Goal: Task Accomplishment & Management: Complete application form

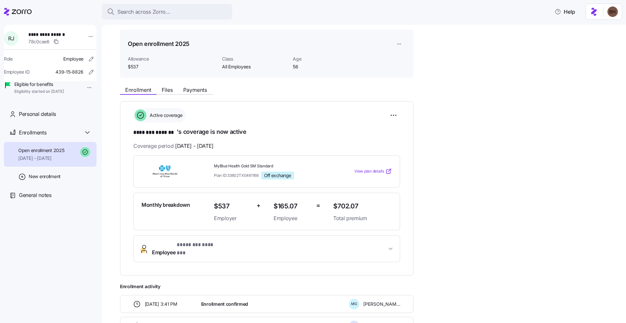
scroll to position [19, 0]
click at [149, 14] on span "Search across Zorro..." at bounding box center [143, 12] width 53 height 8
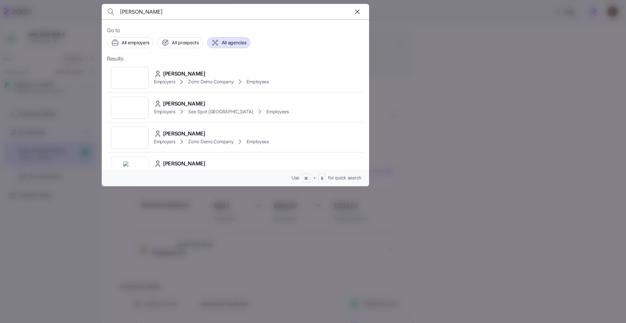
type input "[PERSON_NAME]"
click at [244, 44] on span "All agencies" at bounding box center [234, 42] width 25 height 7
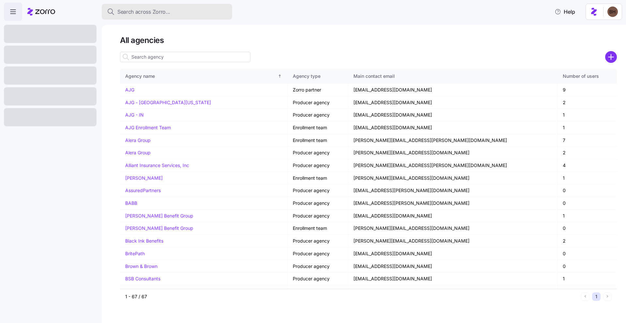
click at [190, 14] on div "Search across Zorro..." at bounding box center [167, 12] width 120 height 8
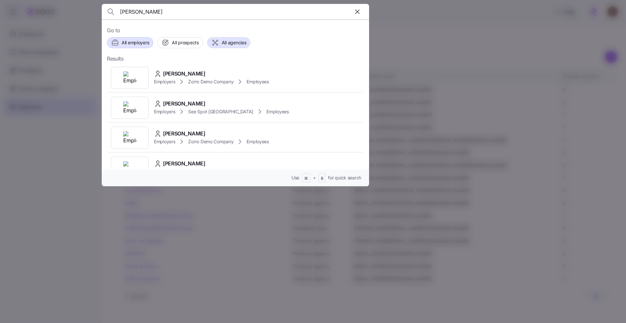
type input "[PERSON_NAME]"
click at [124, 40] on span "All employers" at bounding box center [135, 42] width 27 height 7
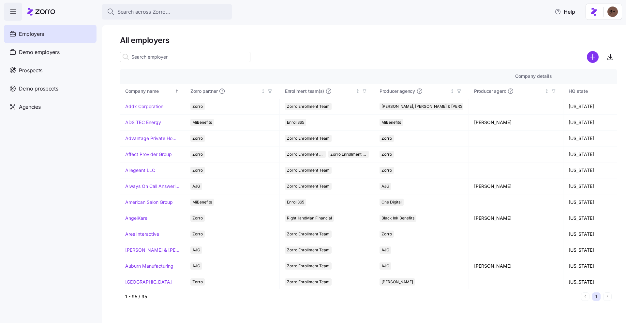
click at [146, 14] on span "Search across Zorro..." at bounding box center [143, 12] width 53 height 8
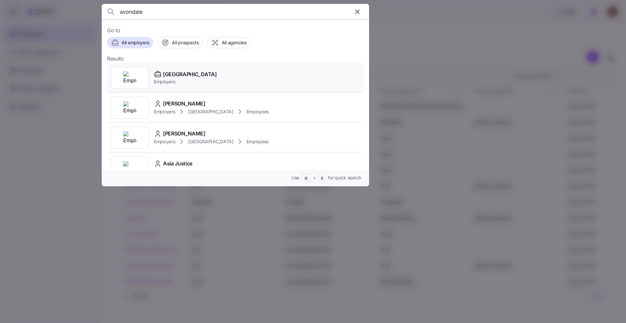
type input "avondale"
click at [186, 74] on span "[GEOGRAPHIC_DATA]" at bounding box center [190, 74] width 54 height 8
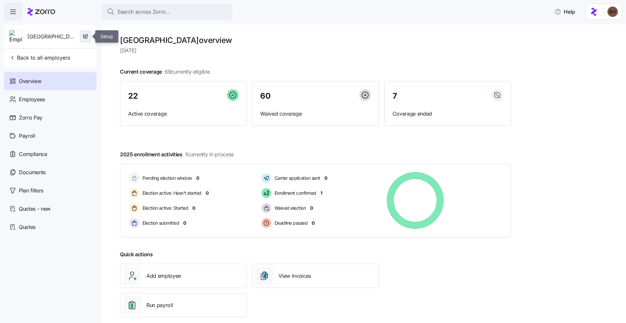
click at [85, 36] on icon "button" at bounding box center [85, 36] width 7 height 7
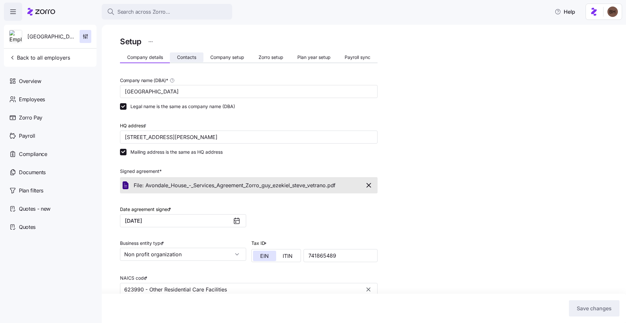
click at [181, 57] on span "Contacts" at bounding box center [186, 57] width 19 height 5
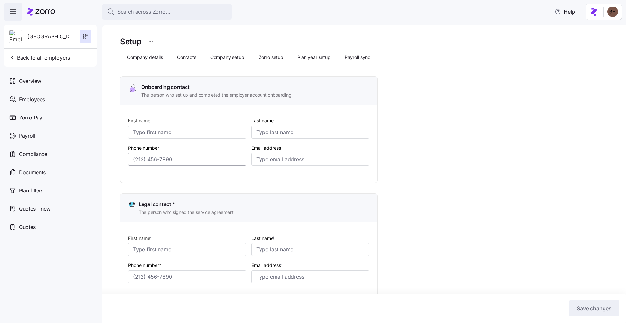
type input "[PERSON_NAME]"
type input "[EMAIL_ADDRESS][DOMAIN_NAME]"
type input "[PERSON_NAME]"
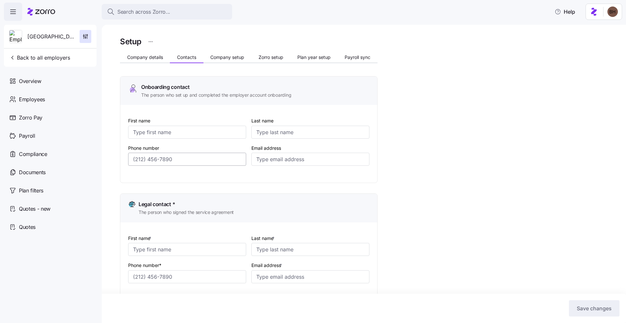
type input "[PERSON_NAME][EMAIL_ADDRESS][DOMAIN_NAME]"
type input "[PERSON_NAME]"
type input "[EMAIL_ADDRESS][DOMAIN_NAME]"
type input "[PERSON_NAME]"
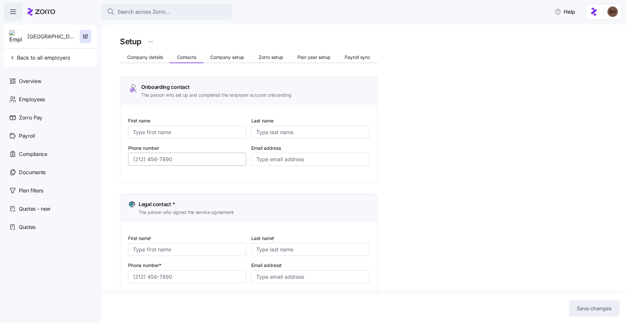
type input "[PERSON_NAME]"
type input "[PERSON_NAME][EMAIL_ADDRESS][DOMAIN_NAME]"
type input "[PHONE_NUMBER]"
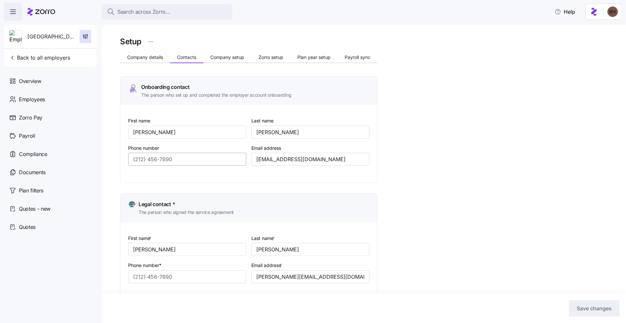
type input "[PHONE_NUMBER]"
click at [226, 56] on span "Company setup" at bounding box center [227, 57] width 34 height 5
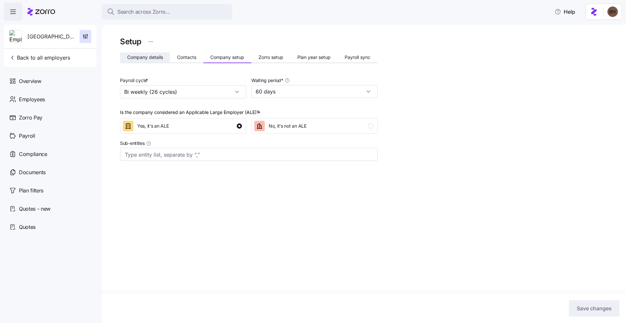
click at [153, 61] on button "Company details" at bounding box center [145, 57] width 50 height 10
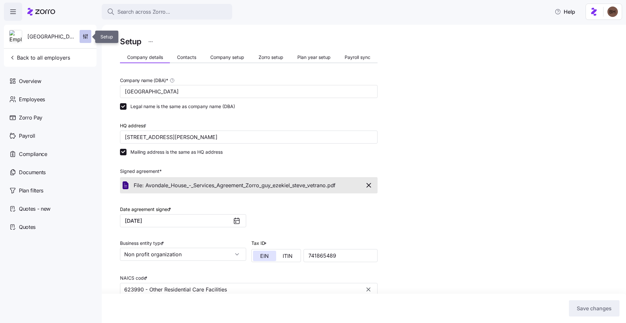
click at [83, 39] on icon "button" at bounding box center [85, 36] width 7 height 7
click at [28, 81] on span "Overview" at bounding box center [30, 81] width 22 height 8
